Goal: Register for event/course

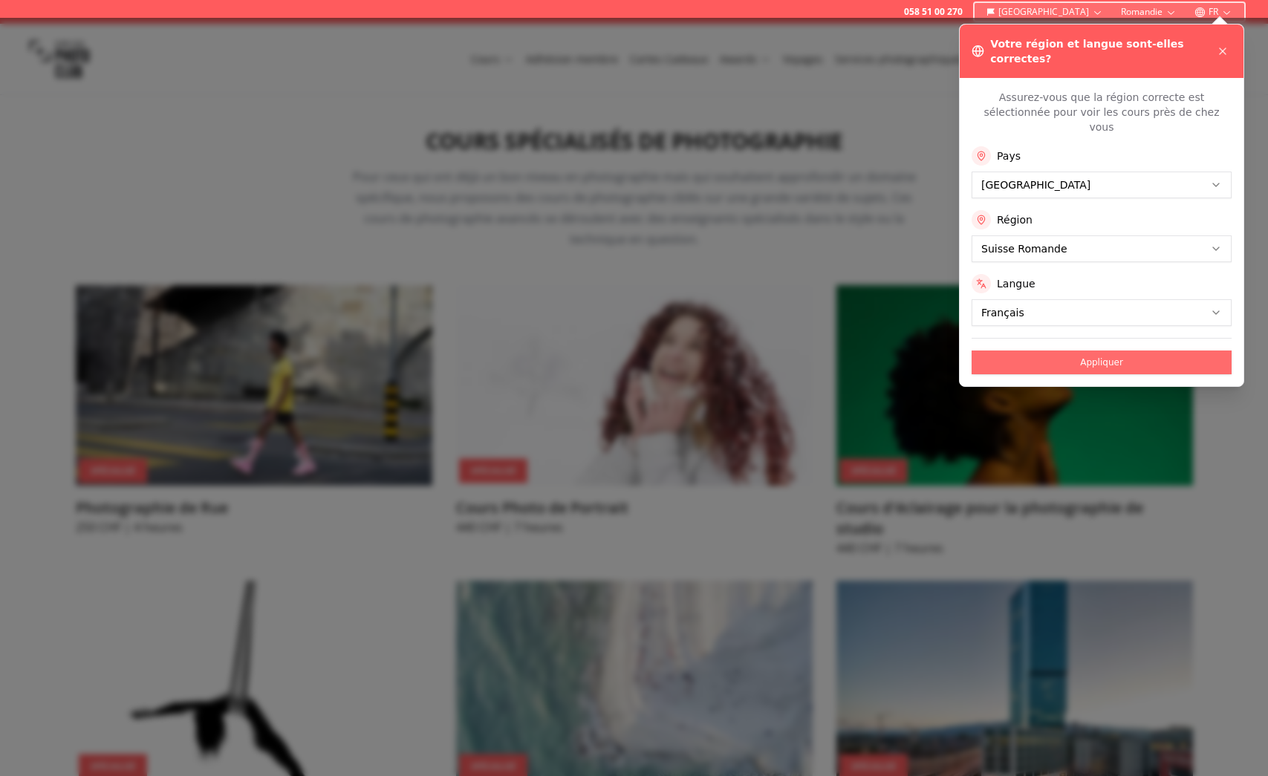
click at [1089, 351] on button "Appliquer" at bounding box center [1102, 363] width 260 height 24
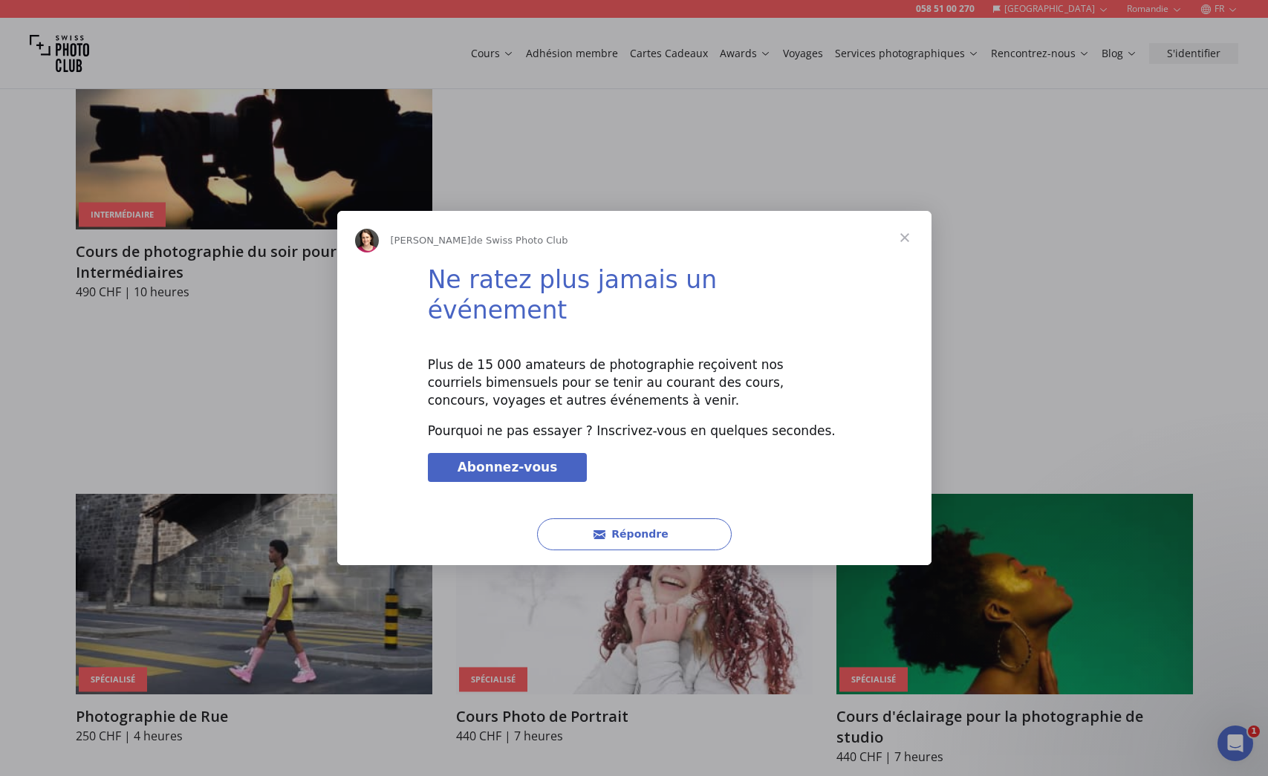
scroll to position [2874, 0]
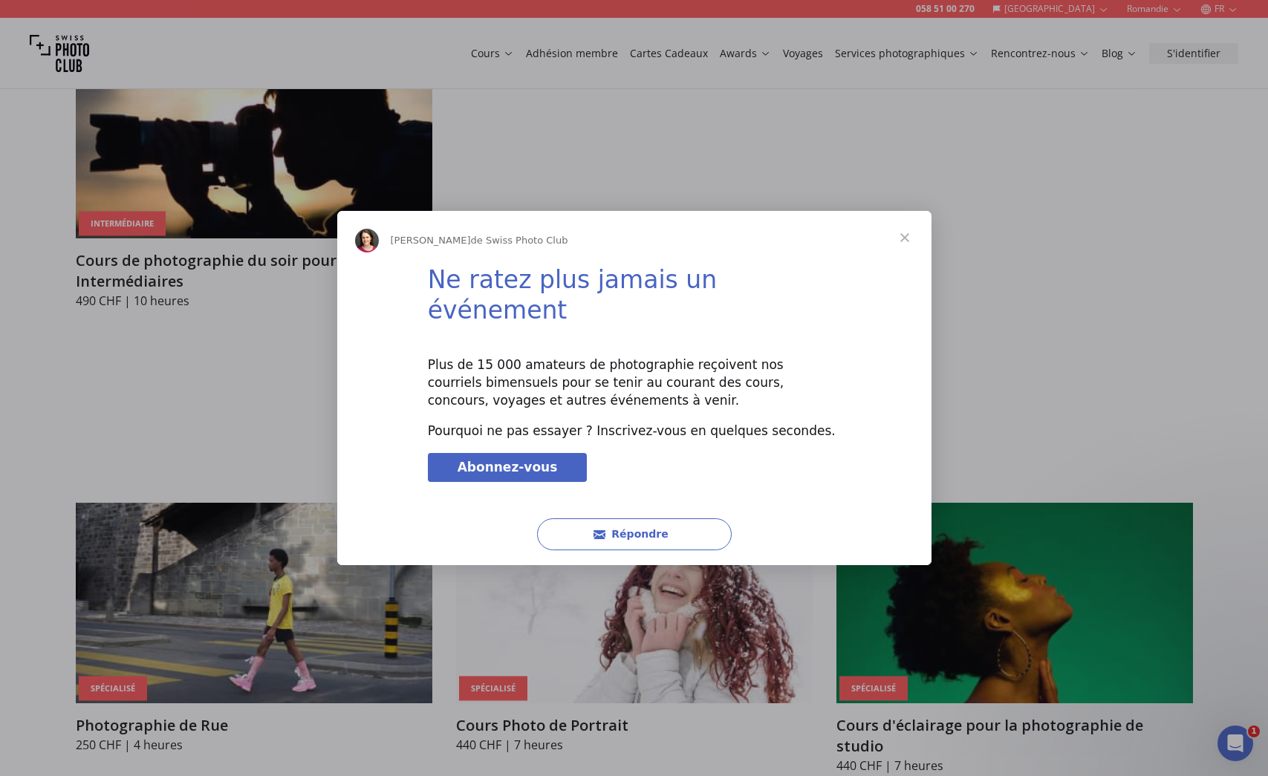
click at [906, 249] on span "Fermer" at bounding box center [904, 237] width 53 height 53
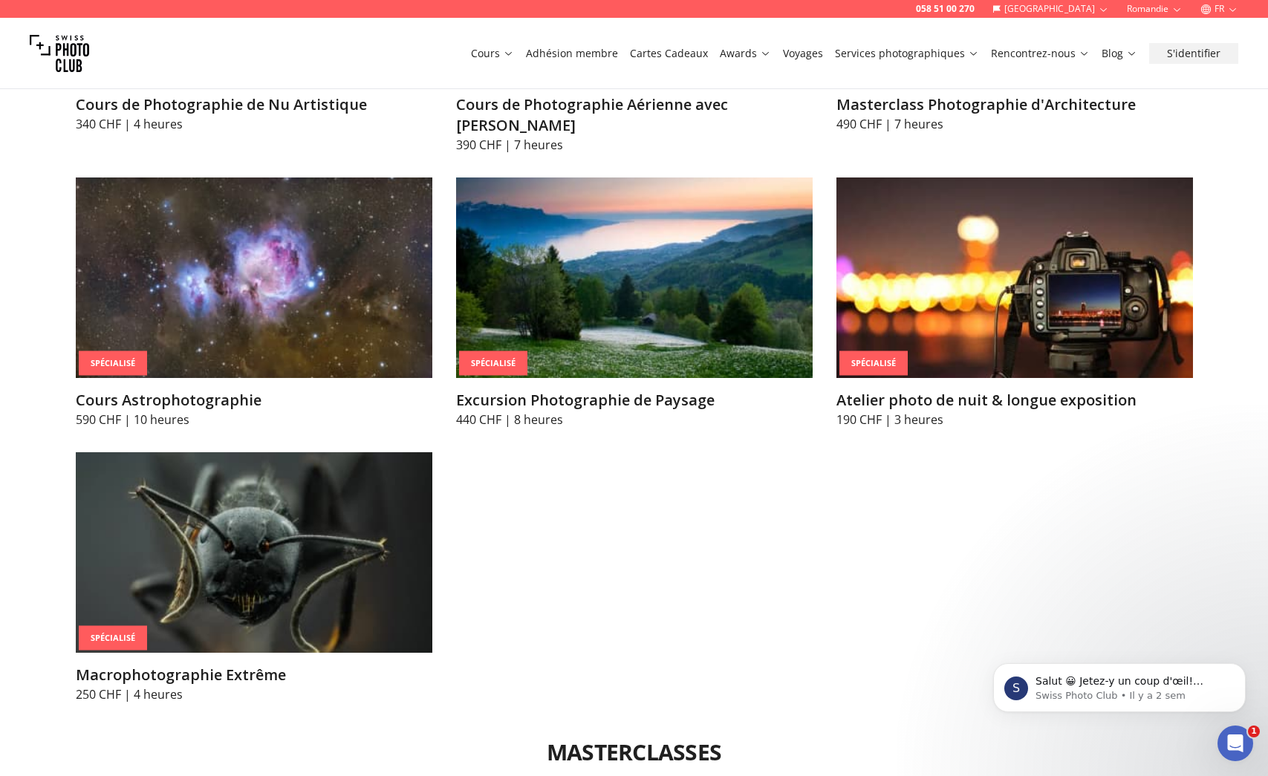
scroll to position [3790, 0]
click at [243, 476] on img at bounding box center [254, 552] width 357 height 201
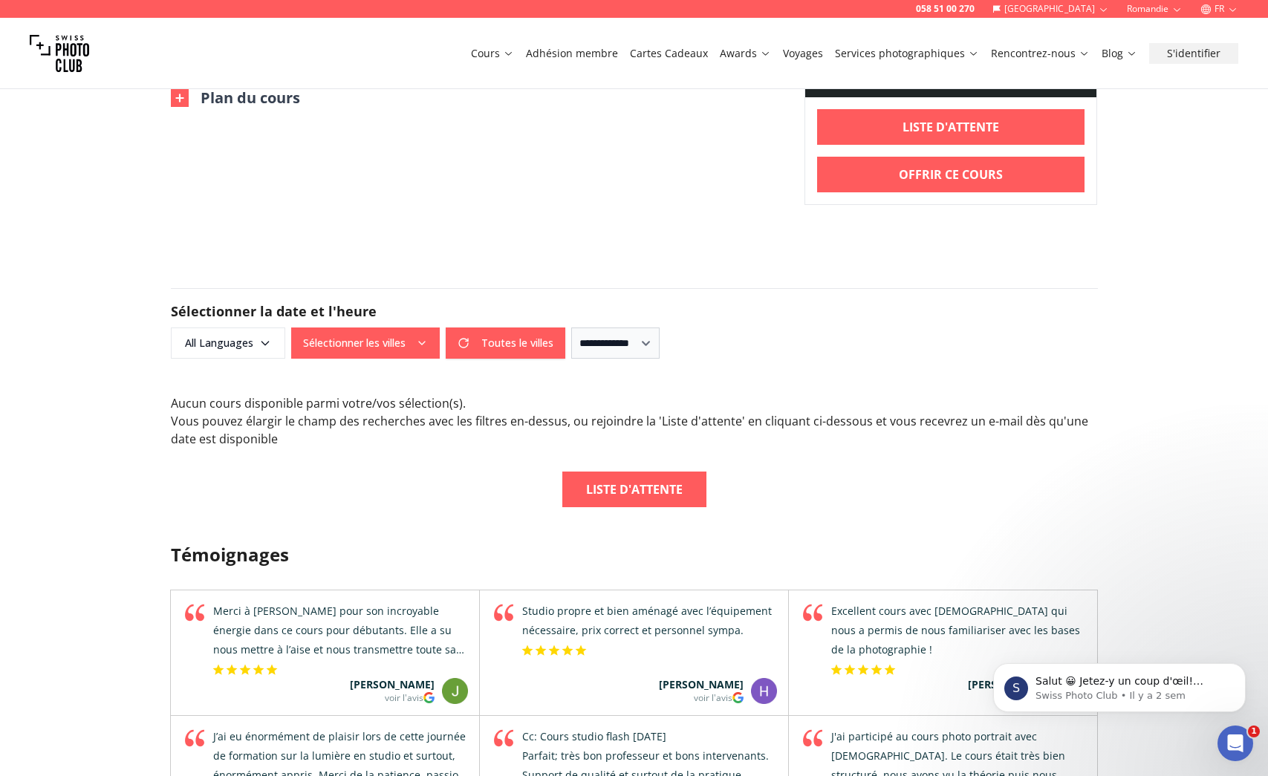
scroll to position [750, 0]
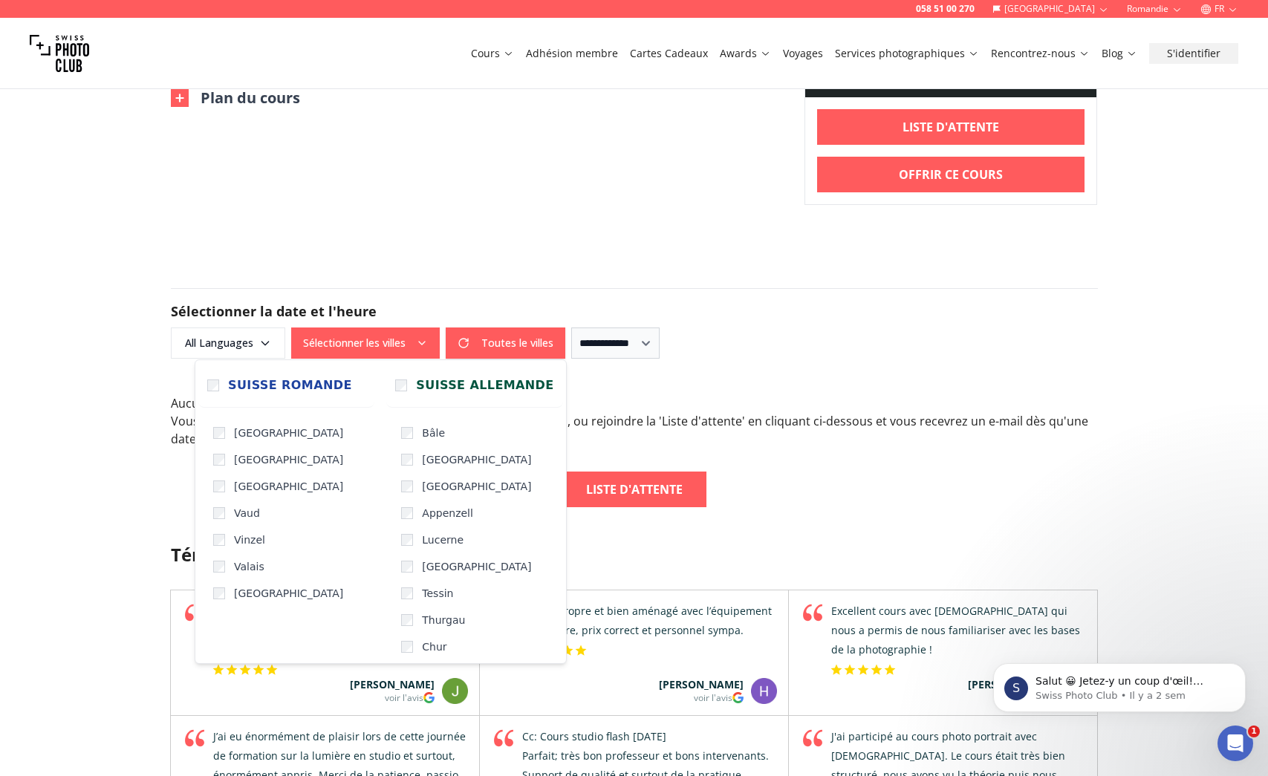
click at [424, 337] on icon "button" at bounding box center [422, 343] width 12 height 12
click at [708, 234] on div "058 51 00 270 Suisse Romandie FR Cours Adhésion membre Cartes Cadeaux Awards Vo…" at bounding box center [634, 517] width 1268 height 2534
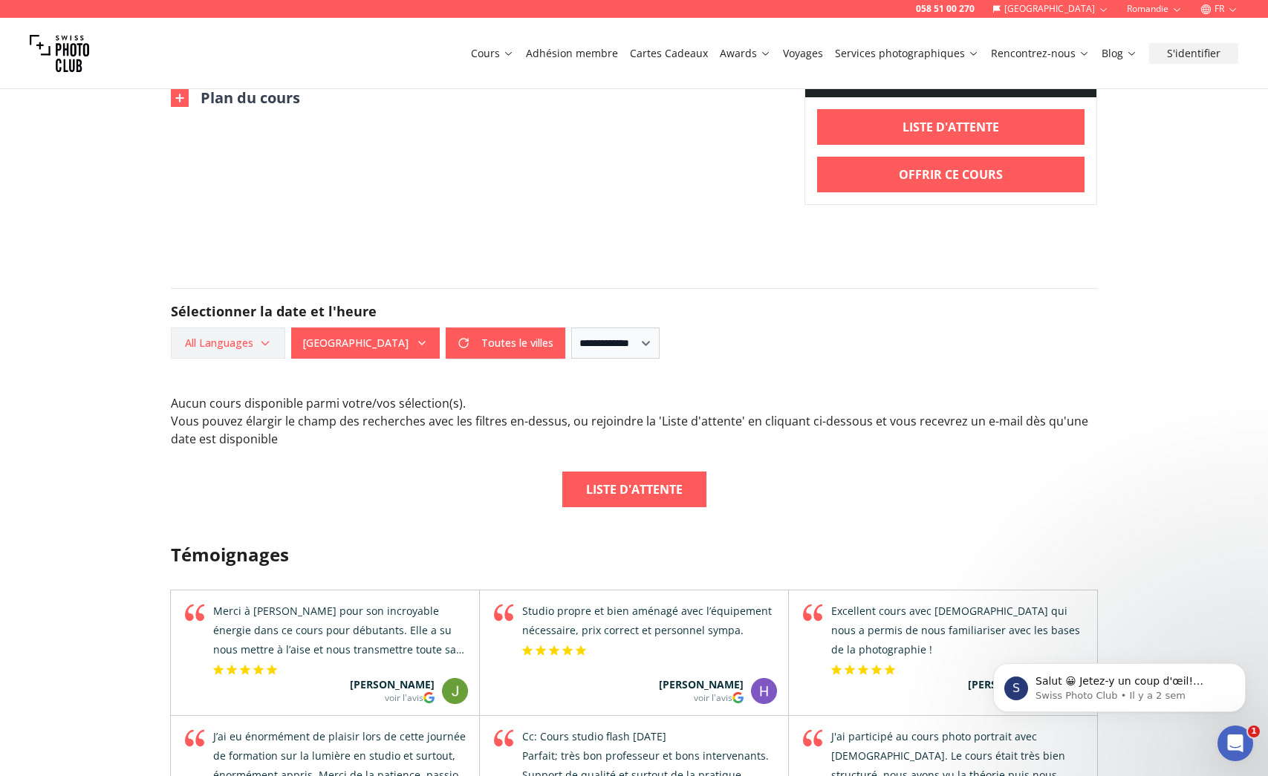
click at [259, 340] on icon "button" at bounding box center [265, 343] width 12 height 12
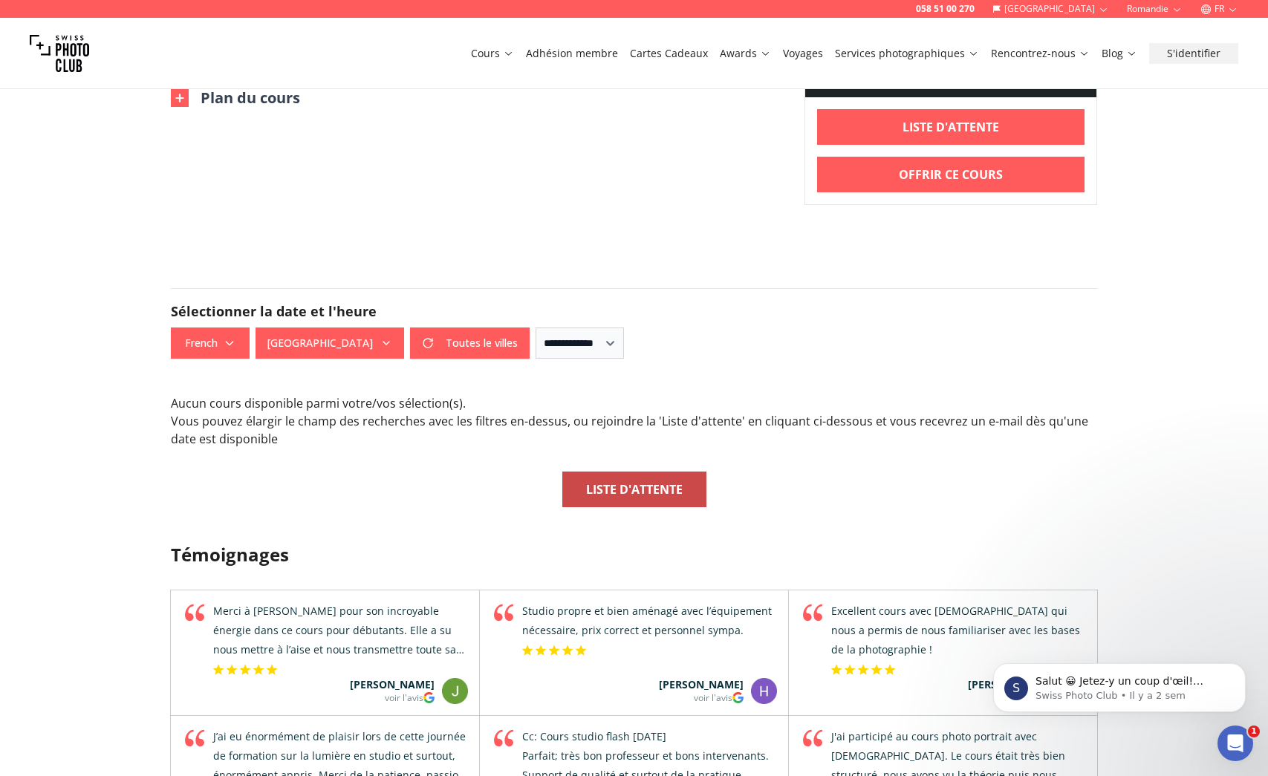
click at [668, 487] on b "Liste d'attente" at bounding box center [634, 490] width 97 height 18
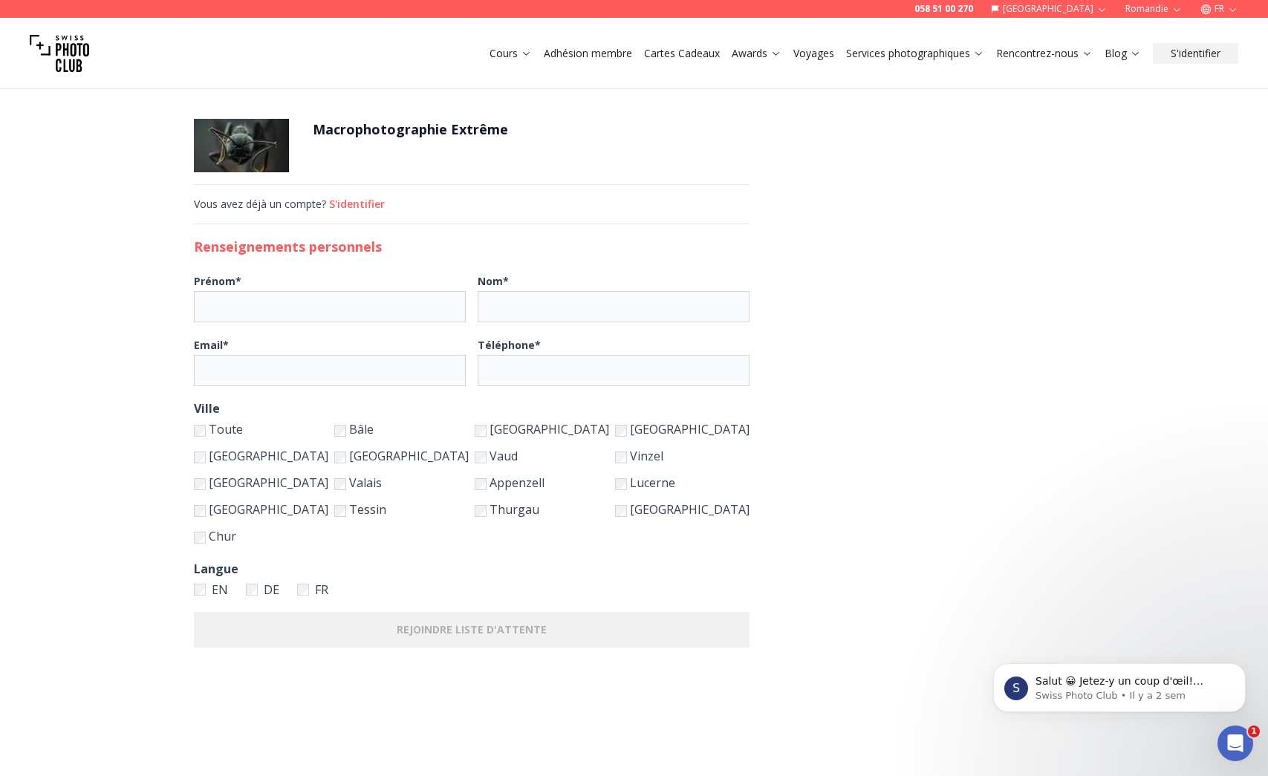
click at [66, 53] on img at bounding box center [59, 53] width 59 height 59
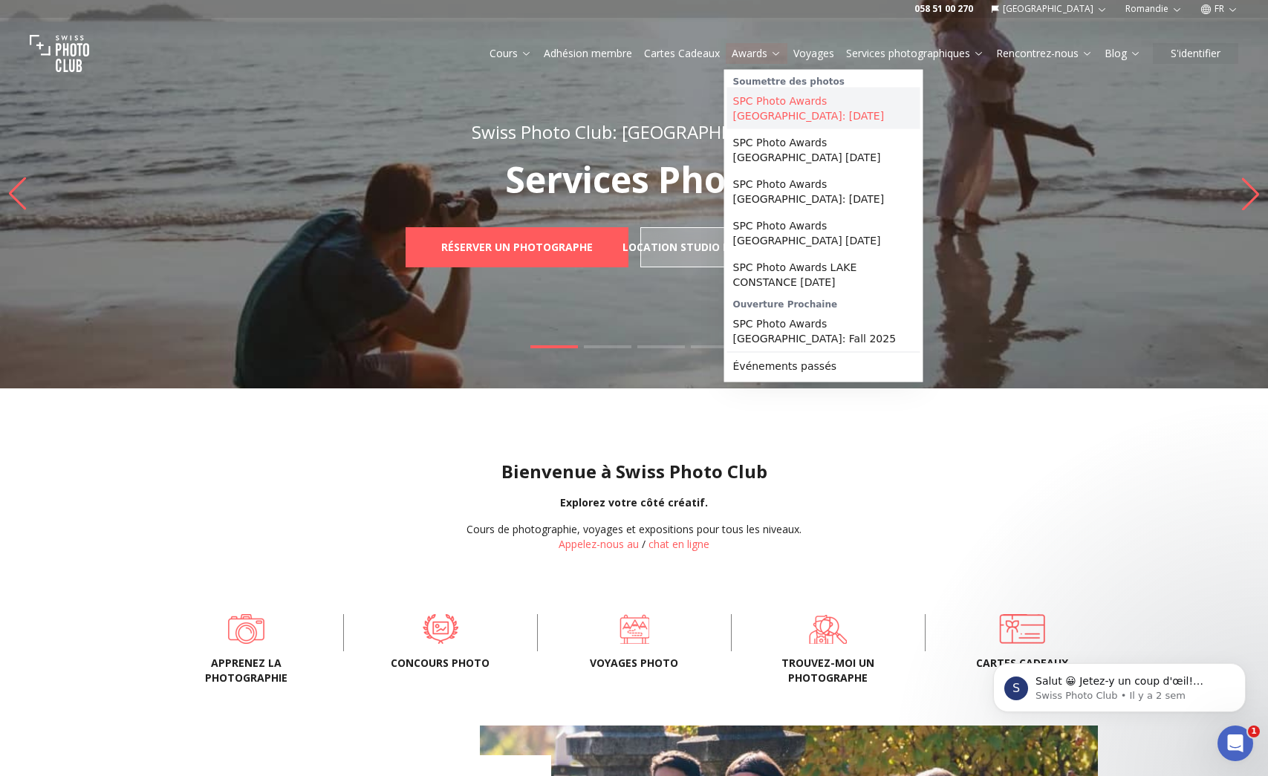
click at [764, 101] on link "SPC Photo Awards [GEOGRAPHIC_DATA]: [DATE]" at bounding box center [823, 109] width 193 height 42
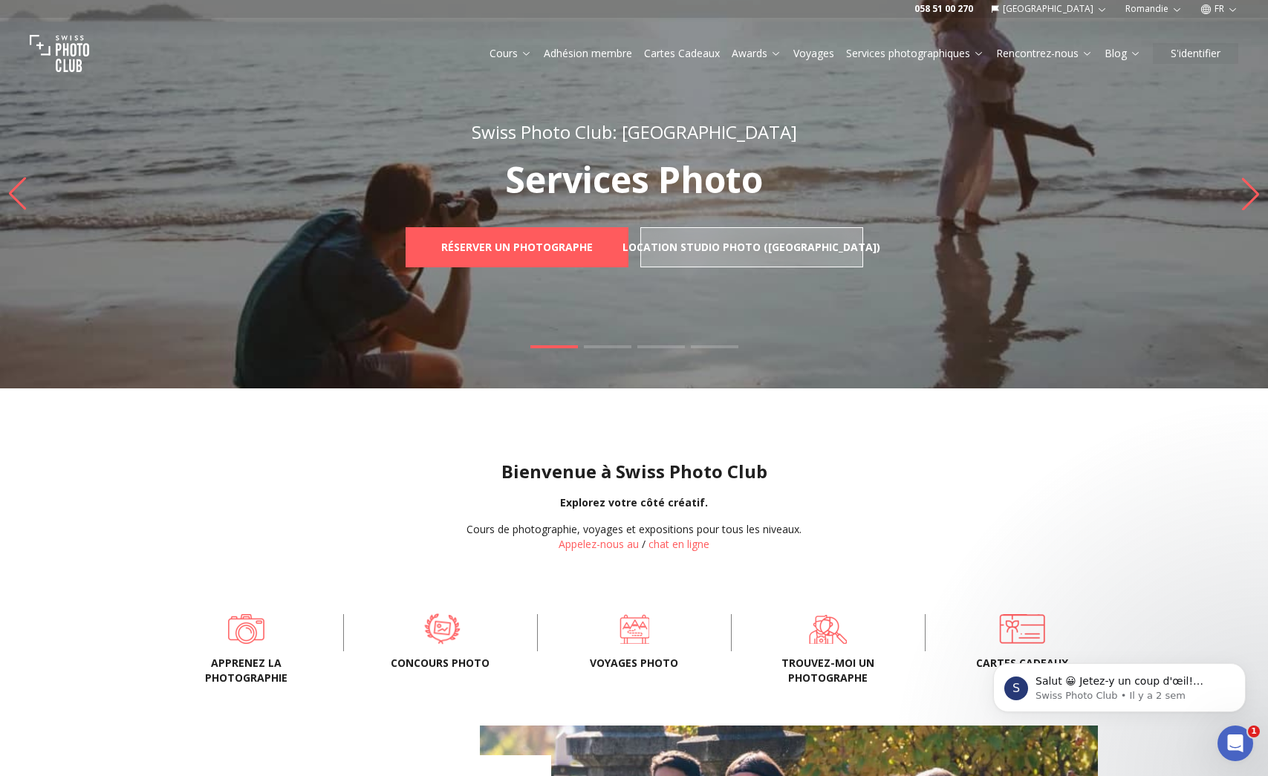
click at [441, 625] on span at bounding box center [442, 628] width 148 height 45
